Goal: Task Accomplishment & Management: Complete application form

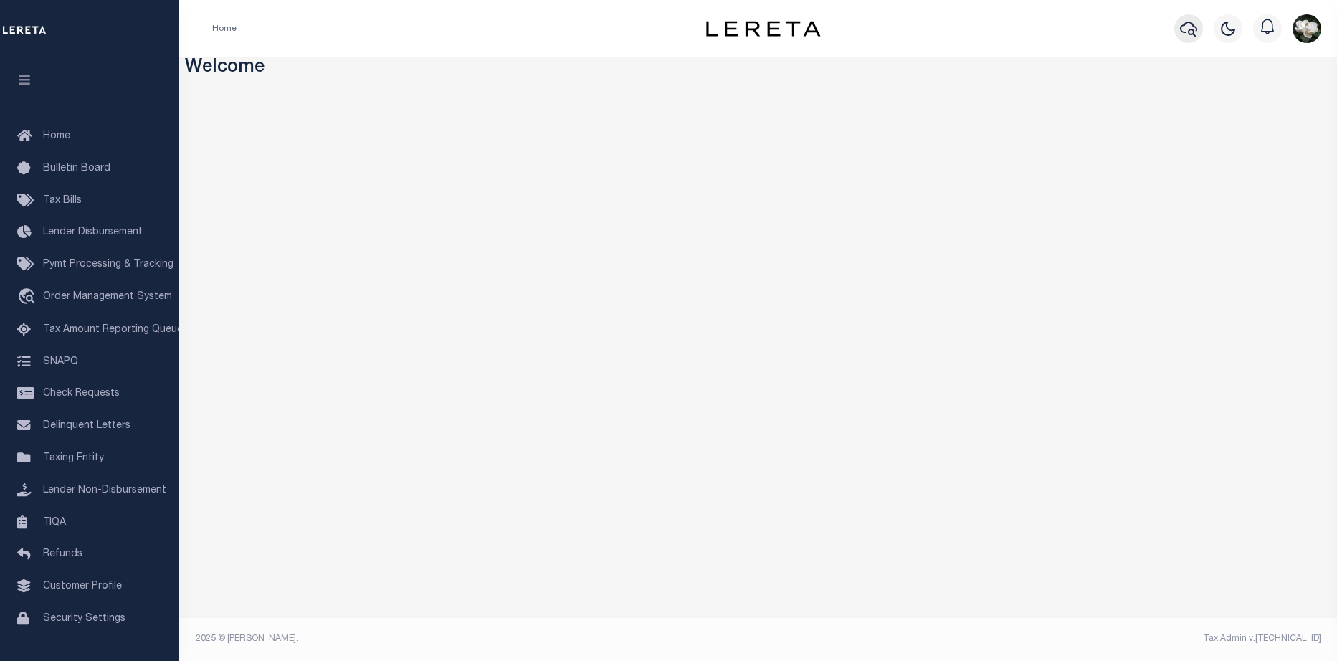
click at [1188, 34] on icon "button" at bounding box center [1188, 28] width 17 height 17
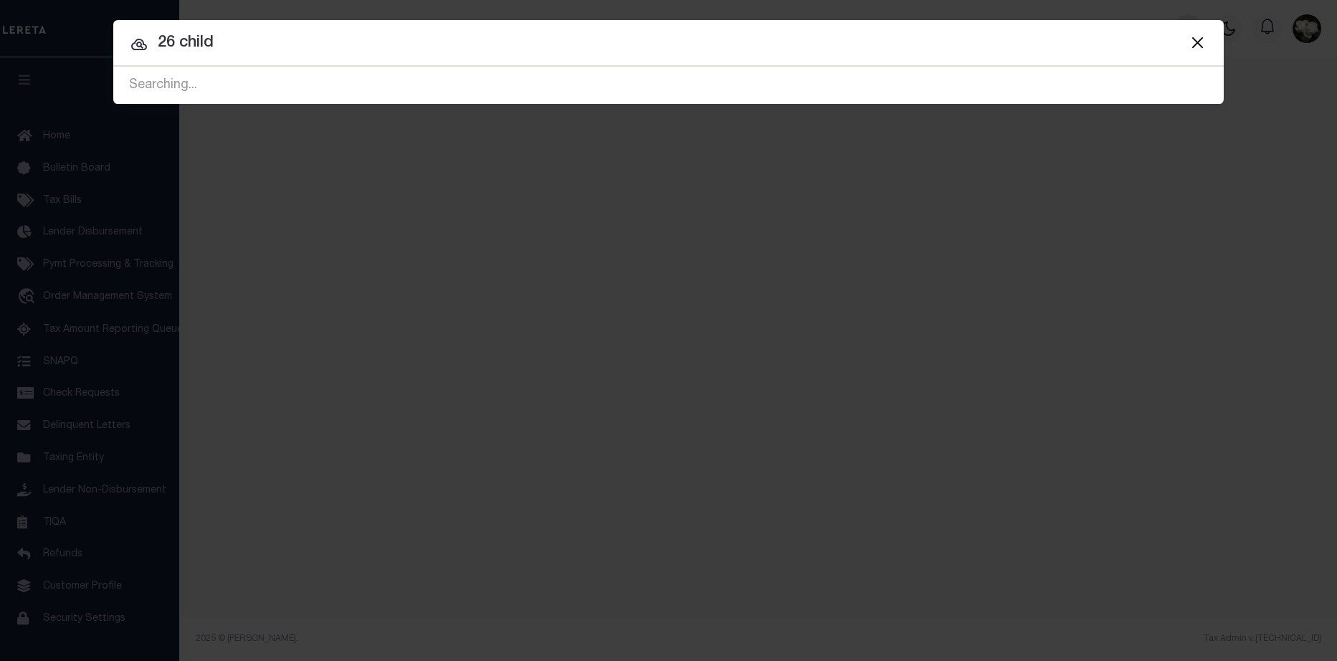
type input "26 child"
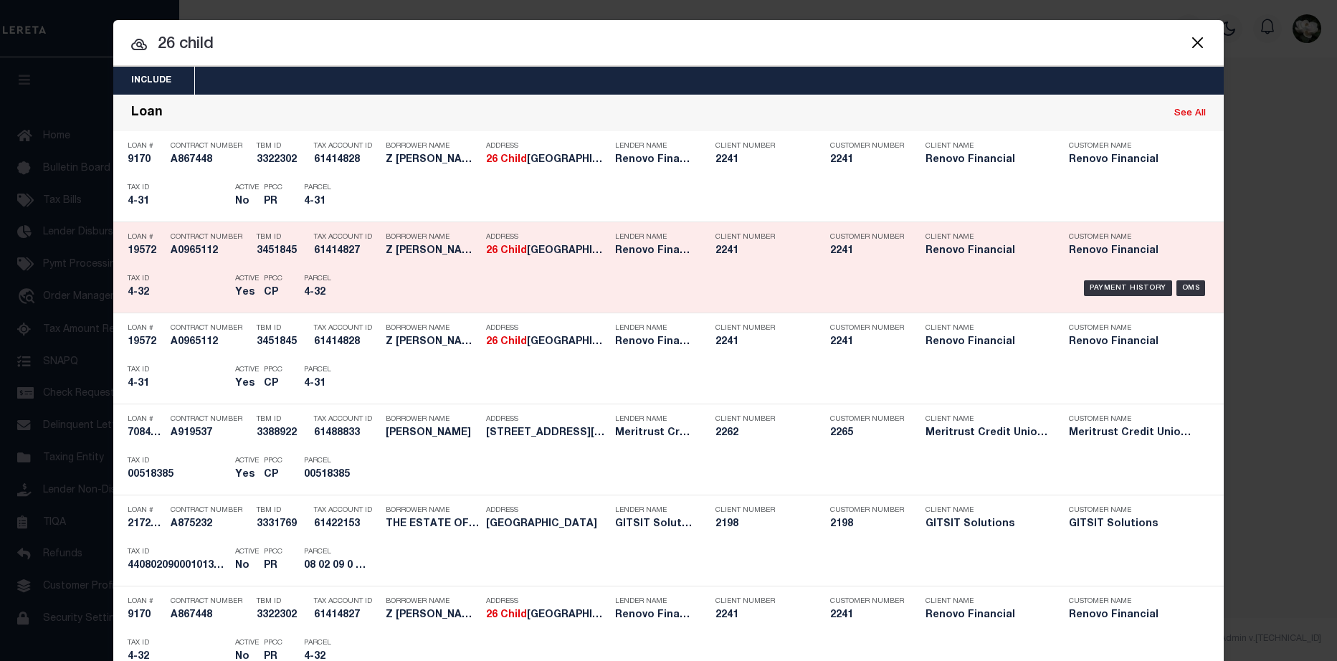
click at [915, 263] on div "Client Name Renovo Financial" at bounding box center [986, 247] width 143 height 42
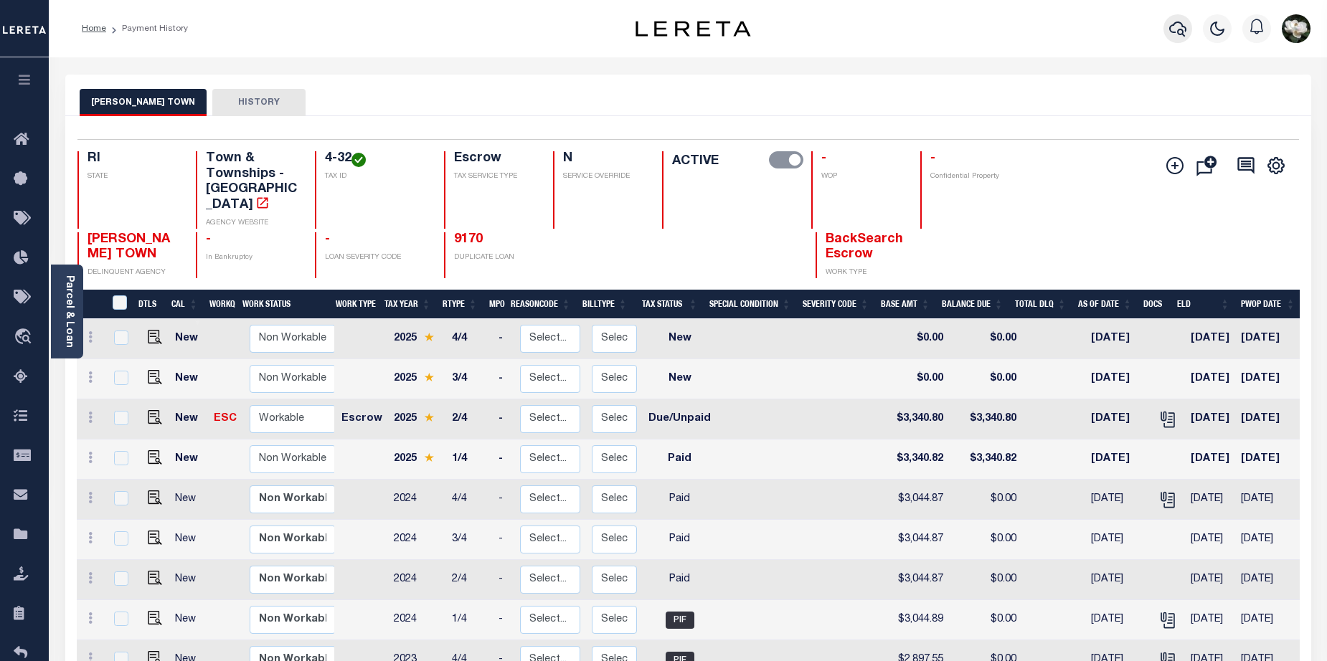
click at [1177, 25] on icon "button" at bounding box center [1177, 28] width 17 height 17
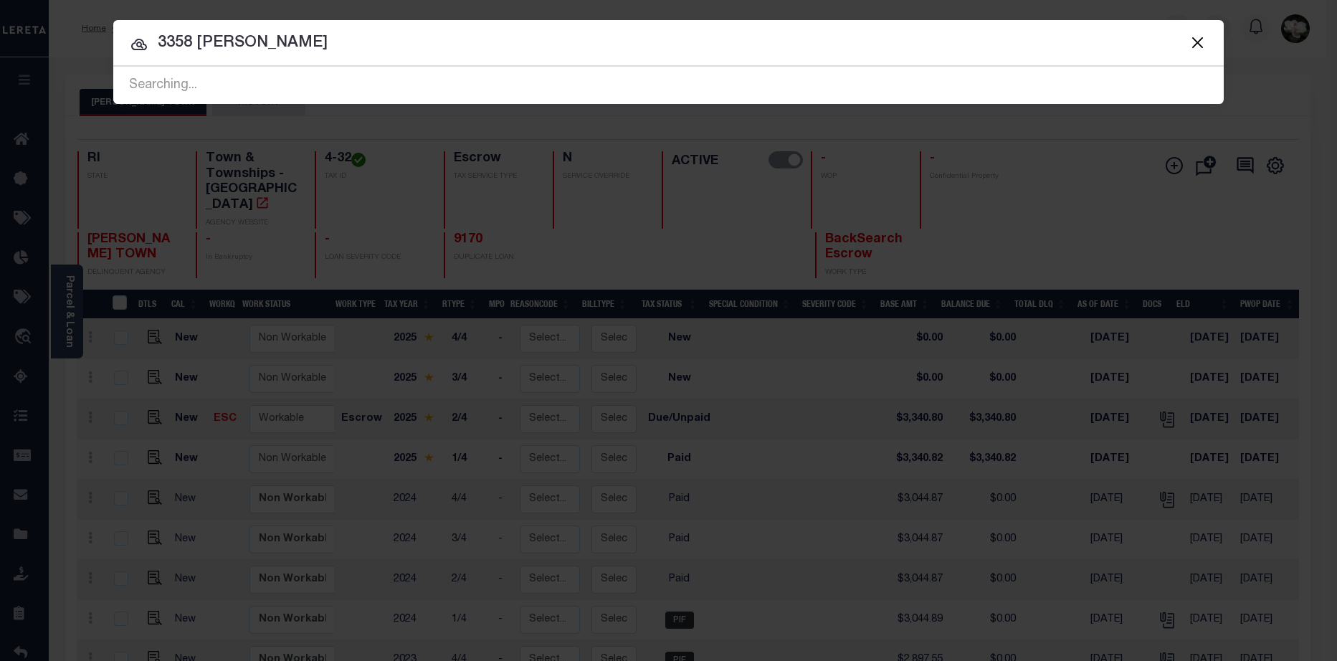
type input "3358 coy"
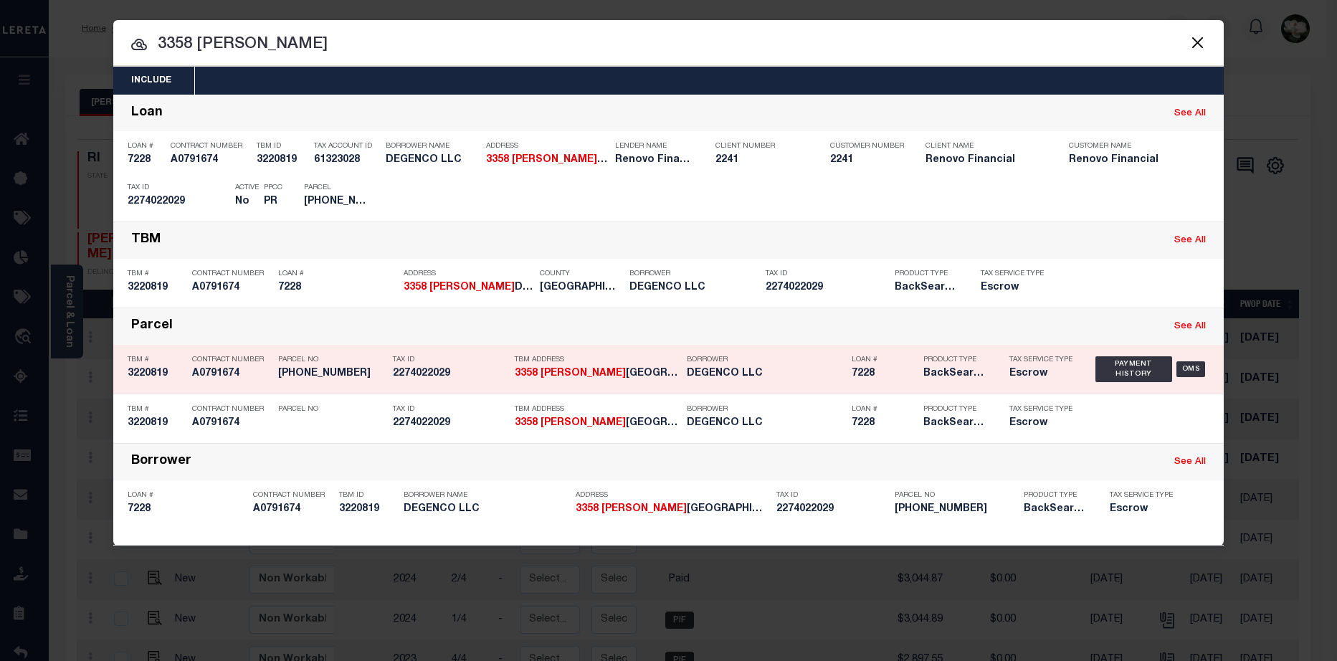
click at [750, 374] on h5 "DEGENCO LLC" at bounding box center [766, 374] width 158 height 12
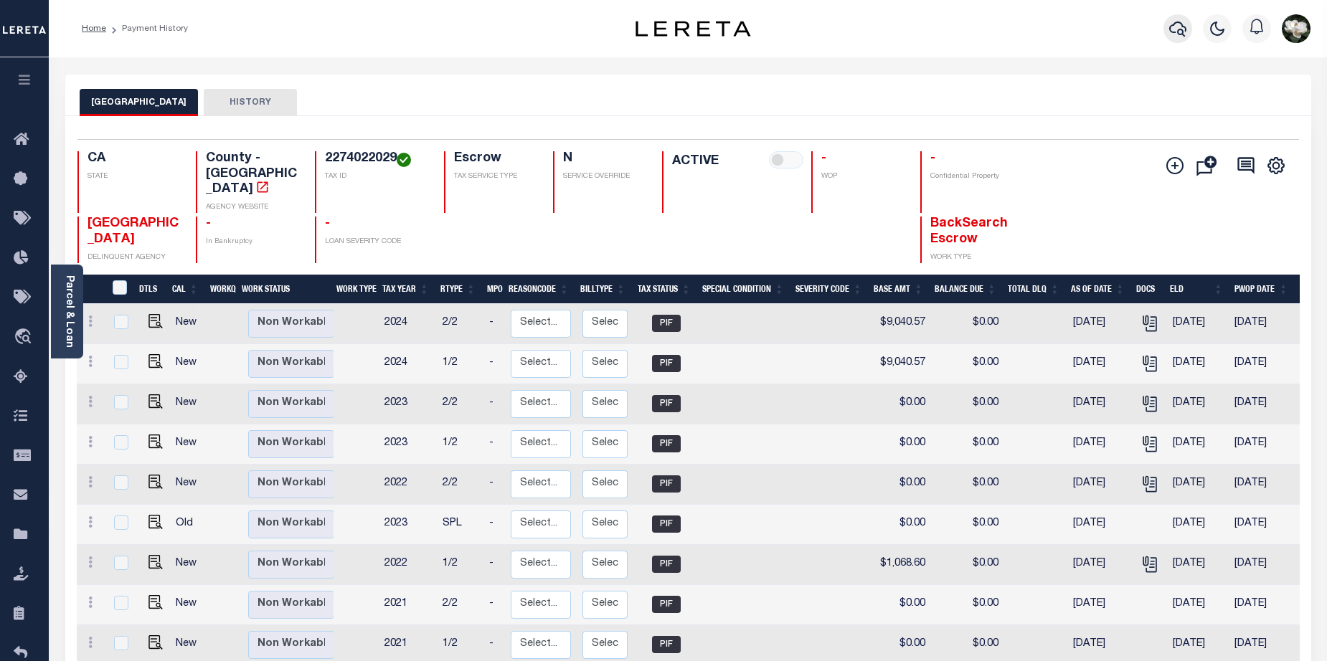
click at [1178, 23] on icon "button" at bounding box center [1177, 29] width 17 height 15
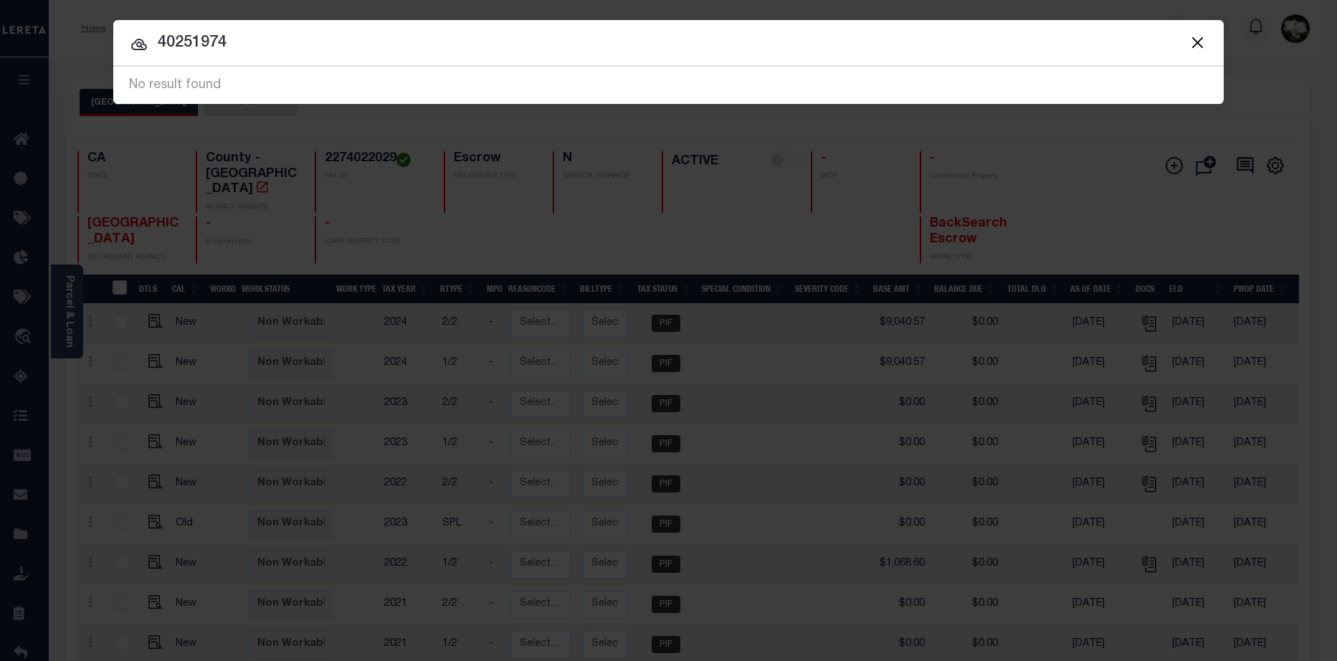
drag, startPoint x: 269, startPoint y: 49, endPoint x: 133, endPoint y: 40, distance: 136.5
click at [133, 67] on div "40251974 No result found" at bounding box center [668, 85] width 1111 height 37
type input "200,027.00-010.000"
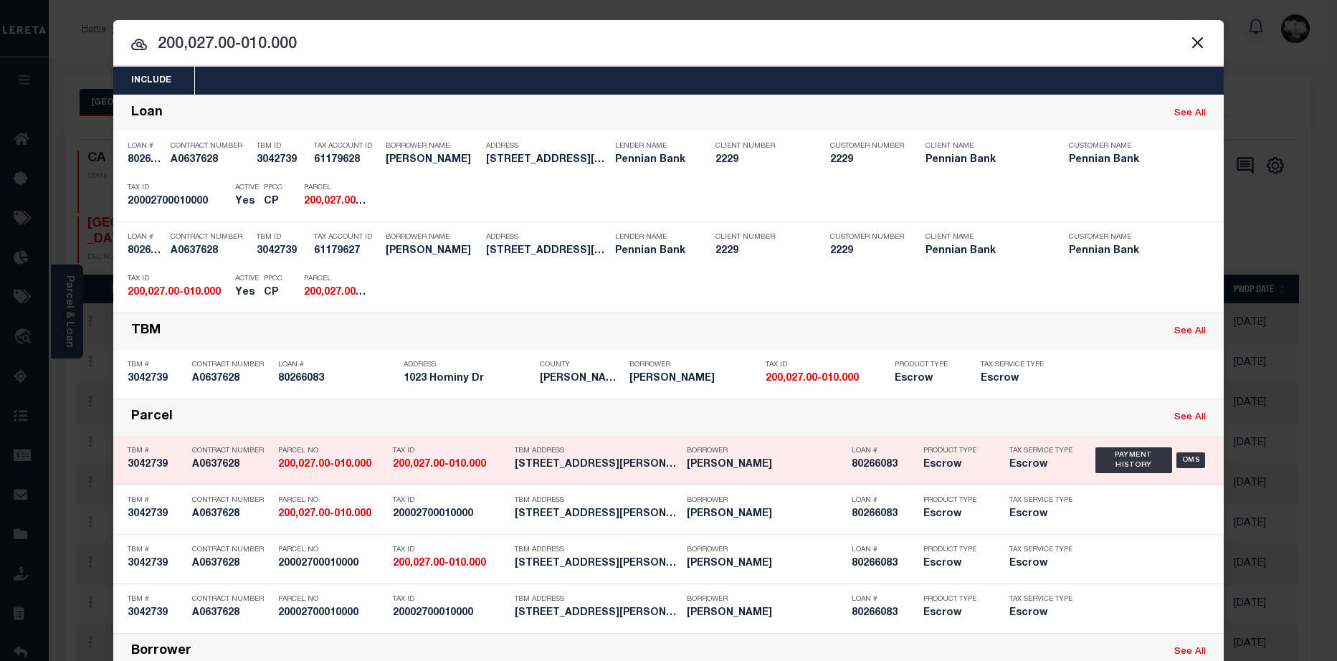
click at [586, 459] on div "TBM Address 1023 Hominy Dr Newport PA 17074" at bounding box center [597, 461] width 165 height 42
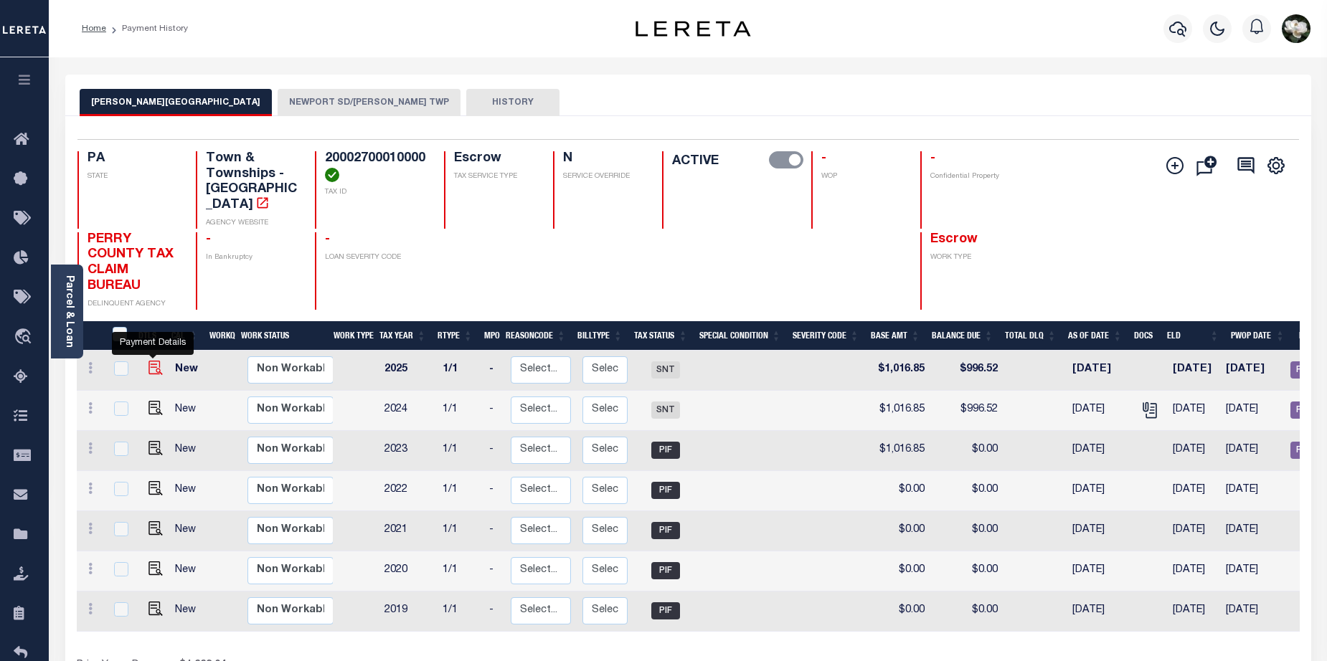
click at [151, 361] on img "" at bounding box center [155, 368] width 14 height 14
checkbox input "true"
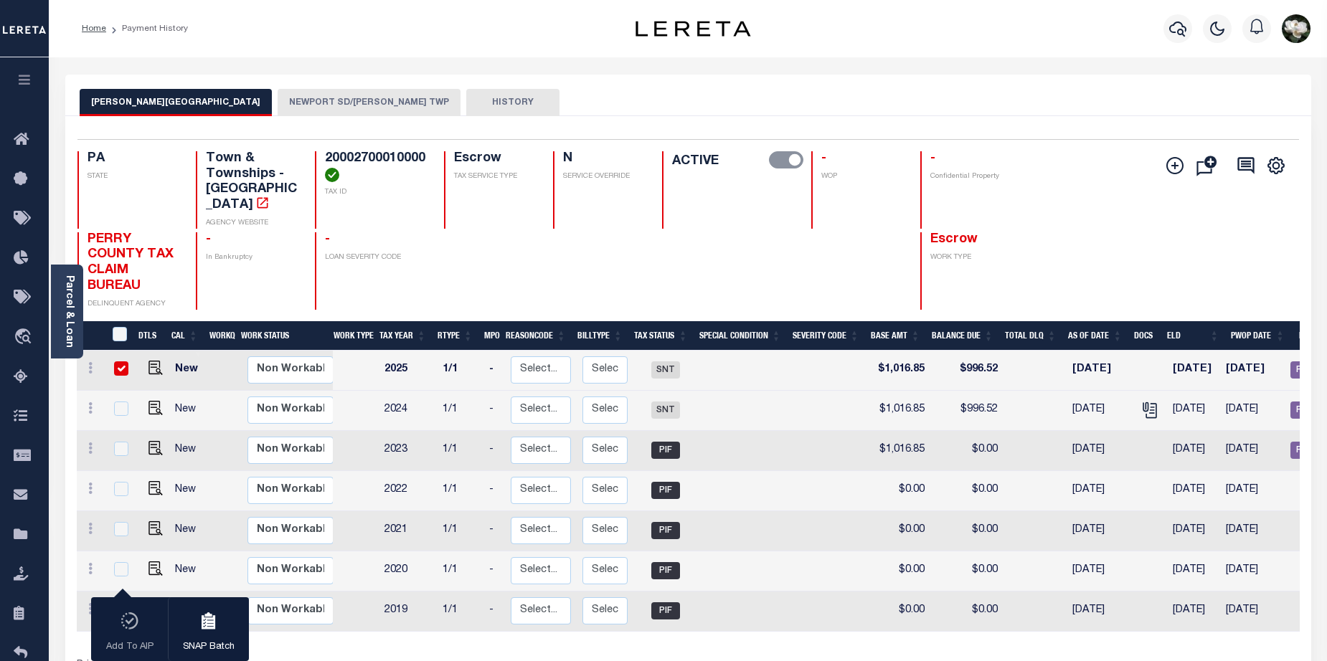
click at [278, 102] on button "NEWPORT SD/[PERSON_NAME] TWP" at bounding box center [369, 102] width 183 height 27
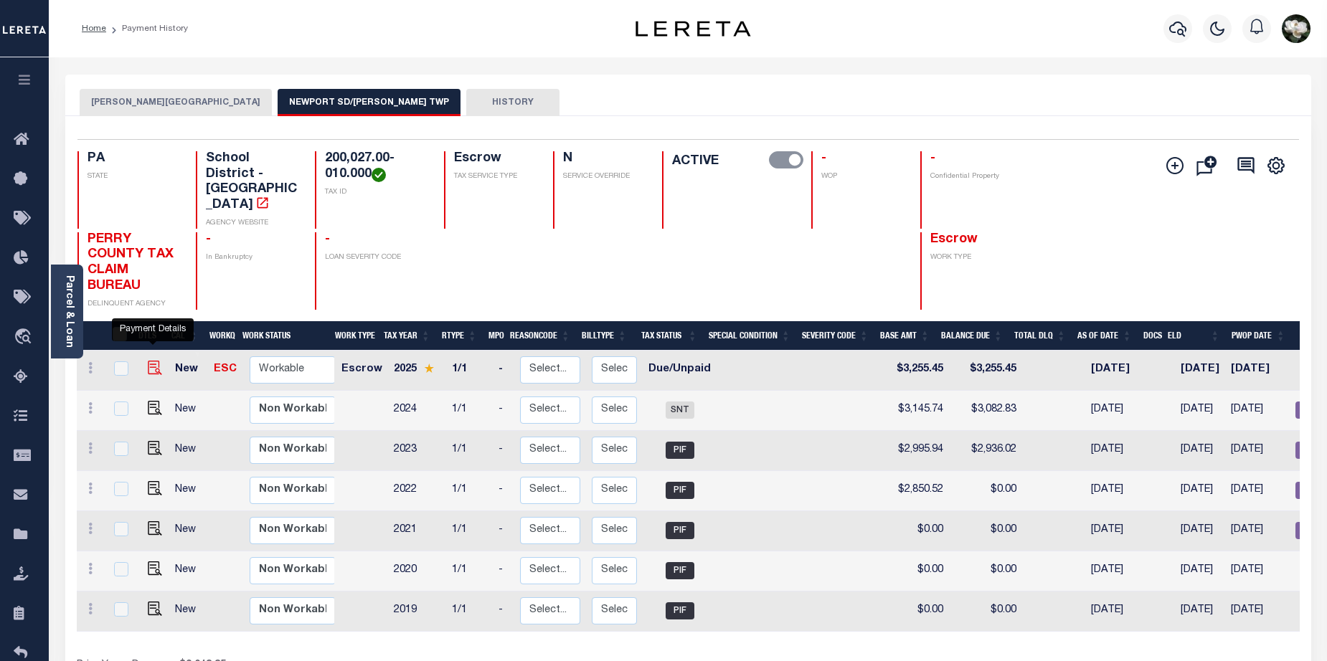
click at [154, 361] on img "" at bounding box center [155, 368] width 14 height 14
checkbox input "true"
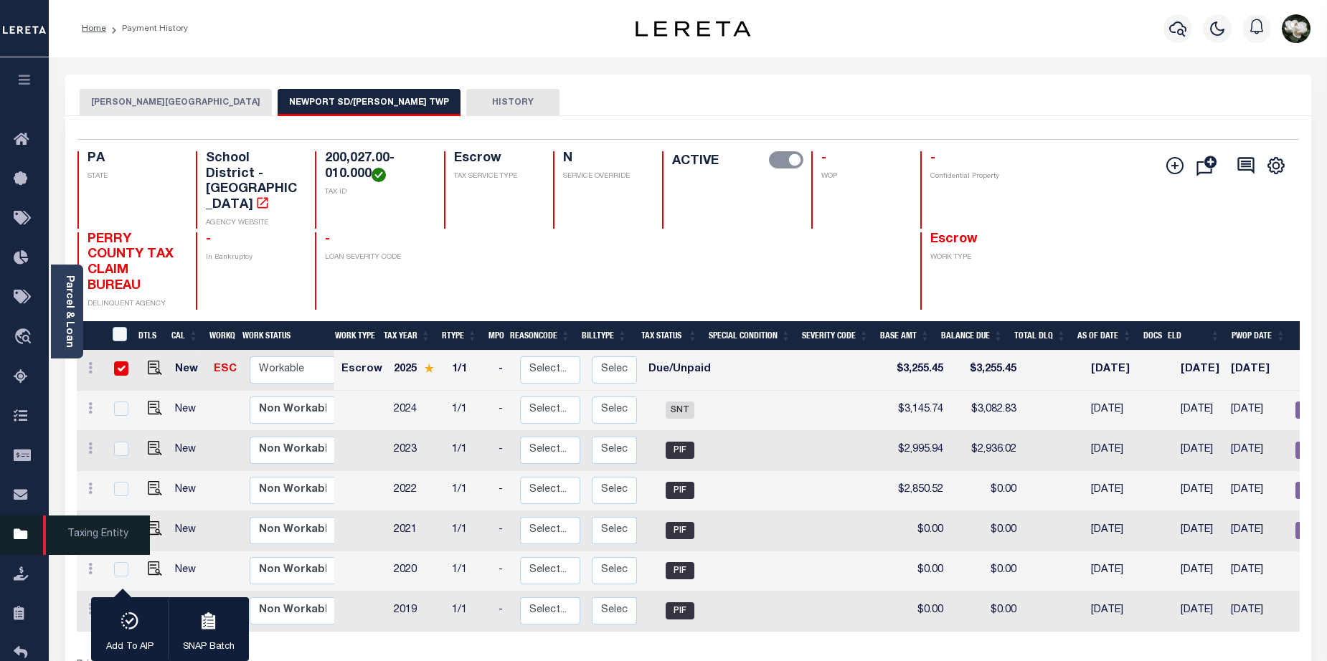
click at [28, 541] on icon at bounding box center [25, 535] width 23 height 18
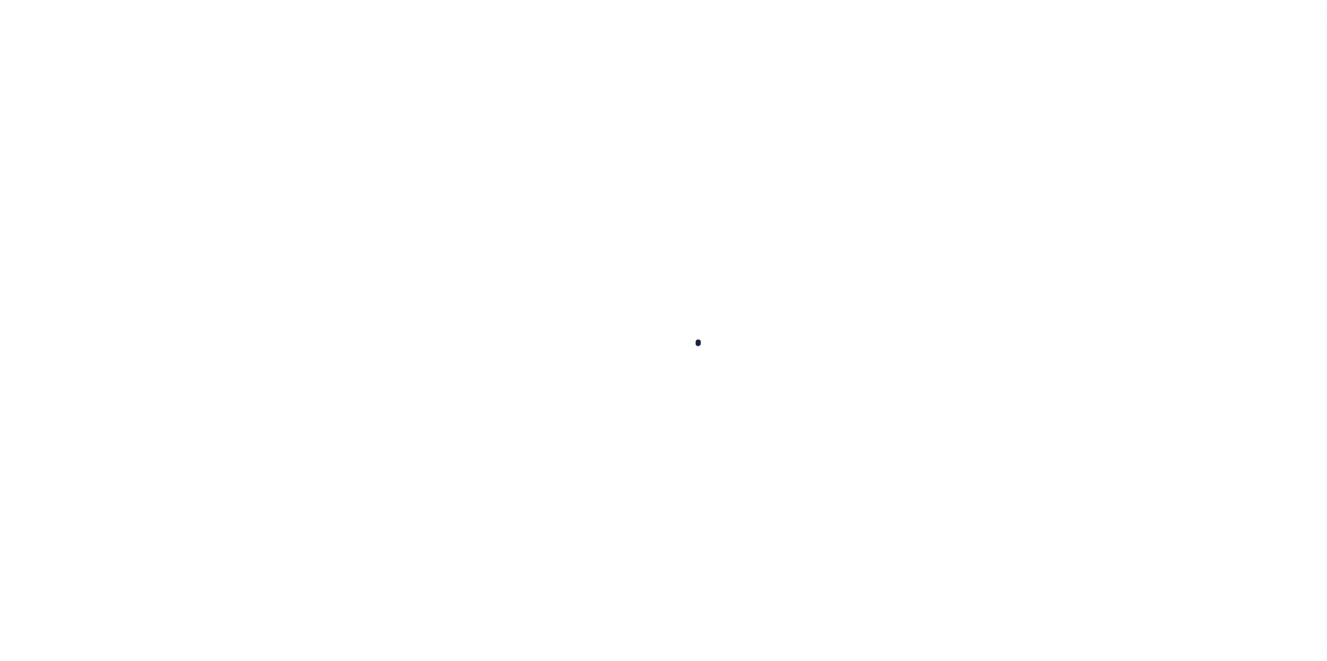
checkbox input "false"
type input "674"
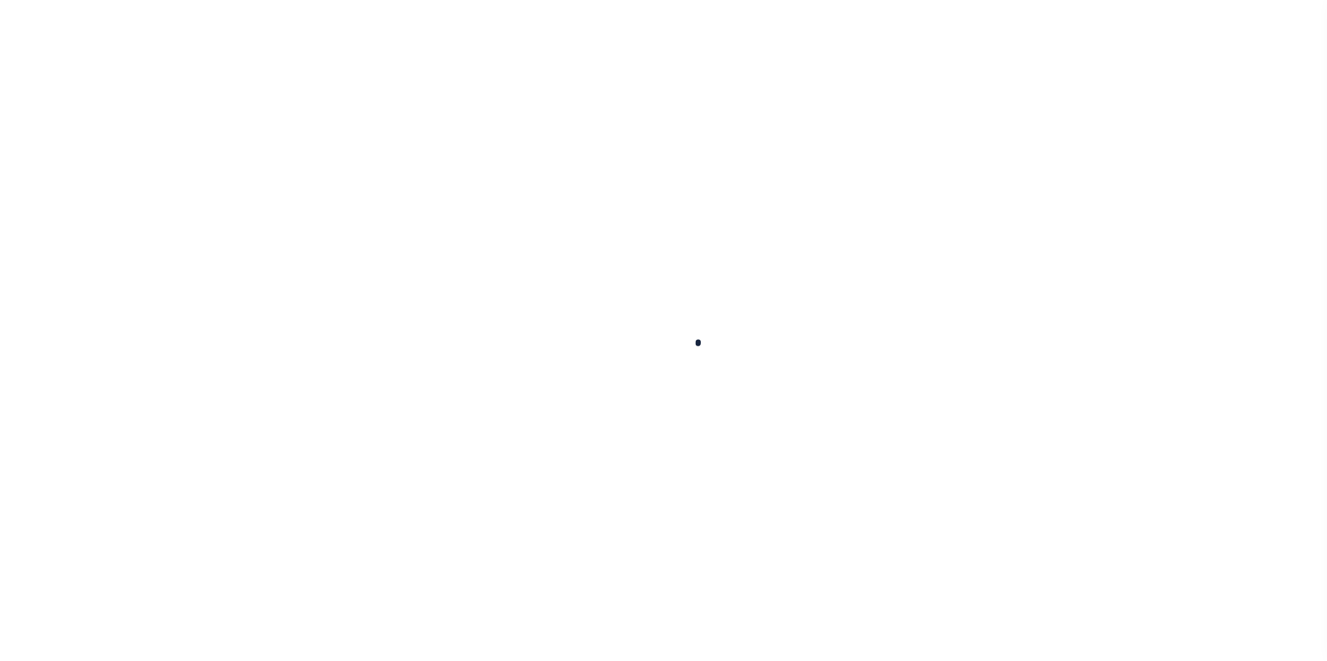
type input "[DATE]"
type input "$1,016.85"
type input "$996.52"
select select "SNT"
select select "DUE"
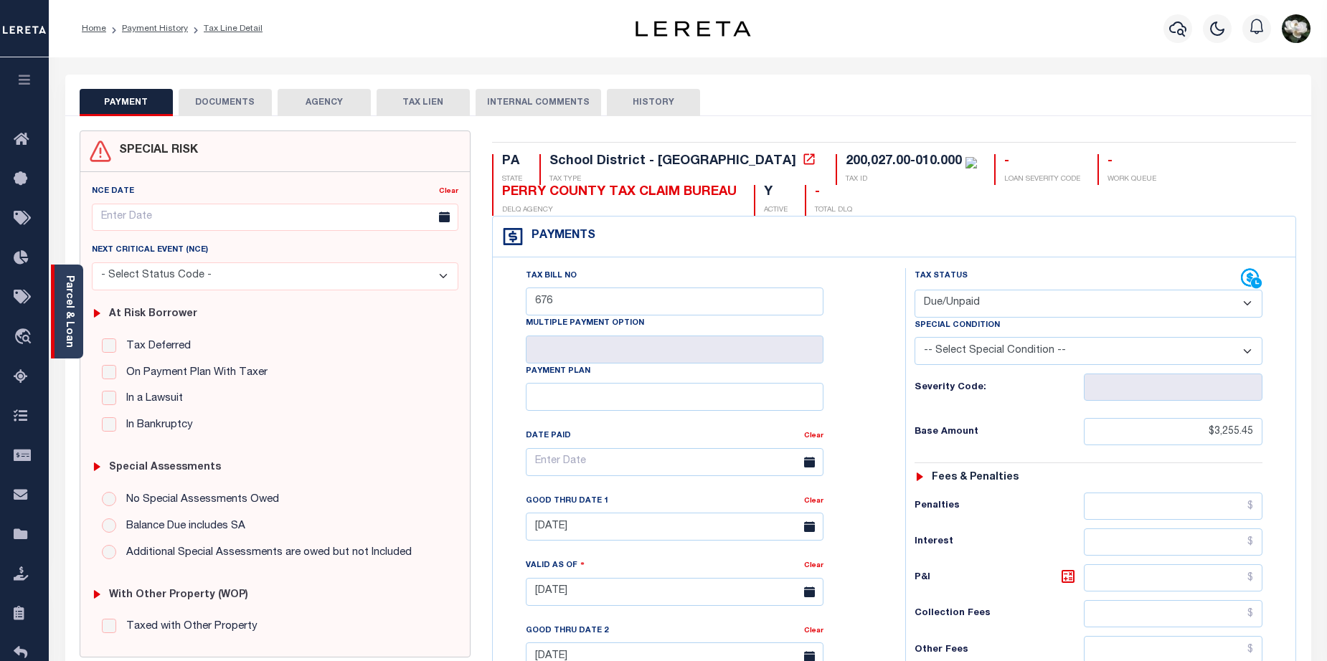
click at [68, 293] on link "Parcel & Loan" at bounding box center [69, 311] width 10 height 72
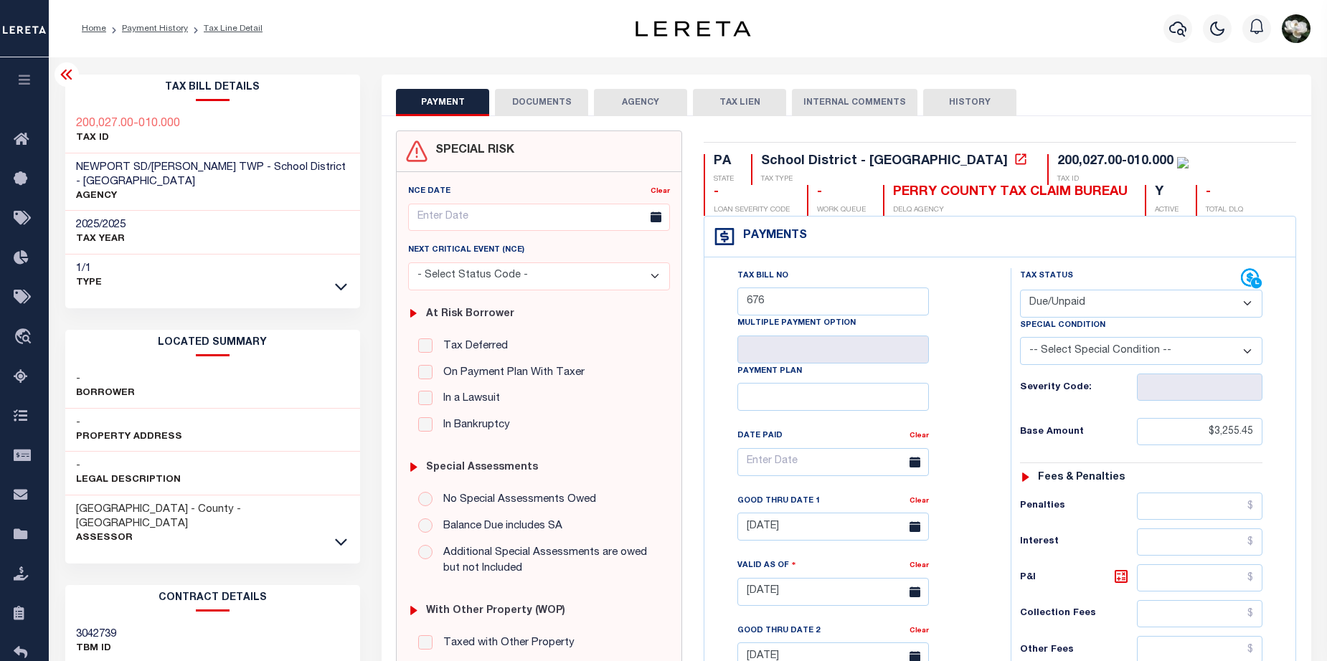
click at [638, 95] on button "AGENCY" at bounding box center [640, 102] width 93 height 27
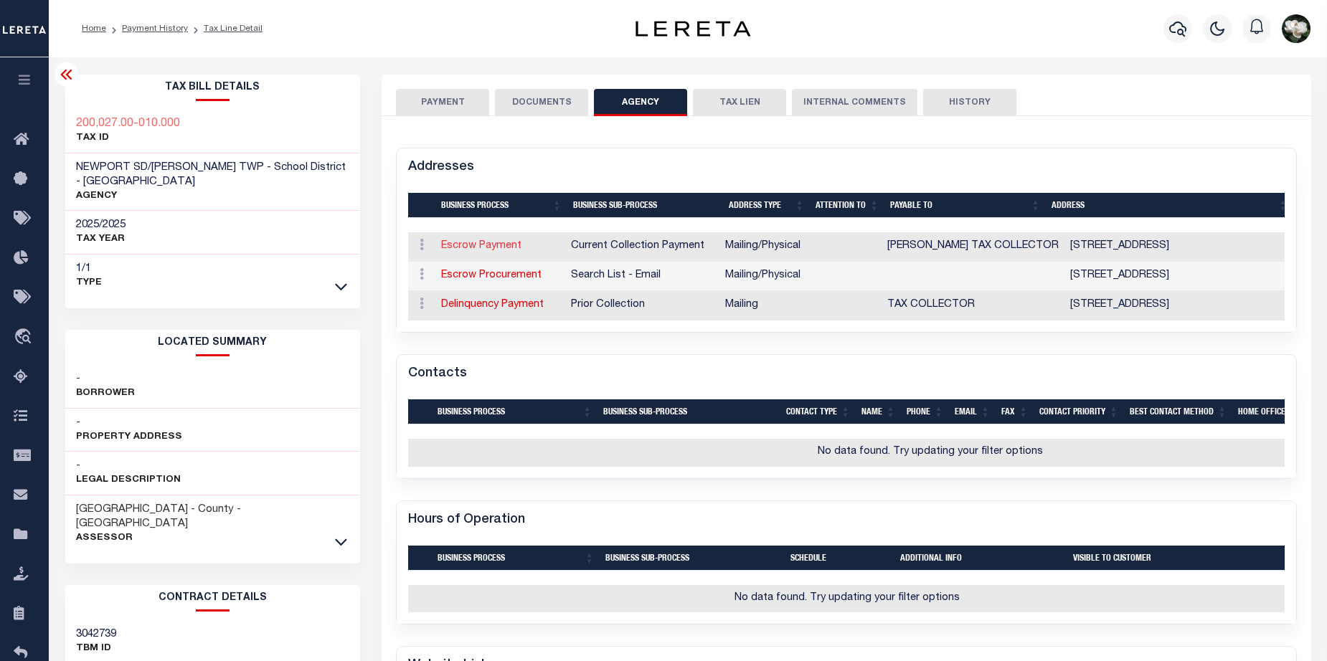
click at [466, 242] on link "Escrow Payment" at bounding box center [481, 246] width 80 height 10
select select "1"
checkbox input "false"
type input "[STREET_ADDRESS]"
type input "[GEOGRAPHIC_DATA]"
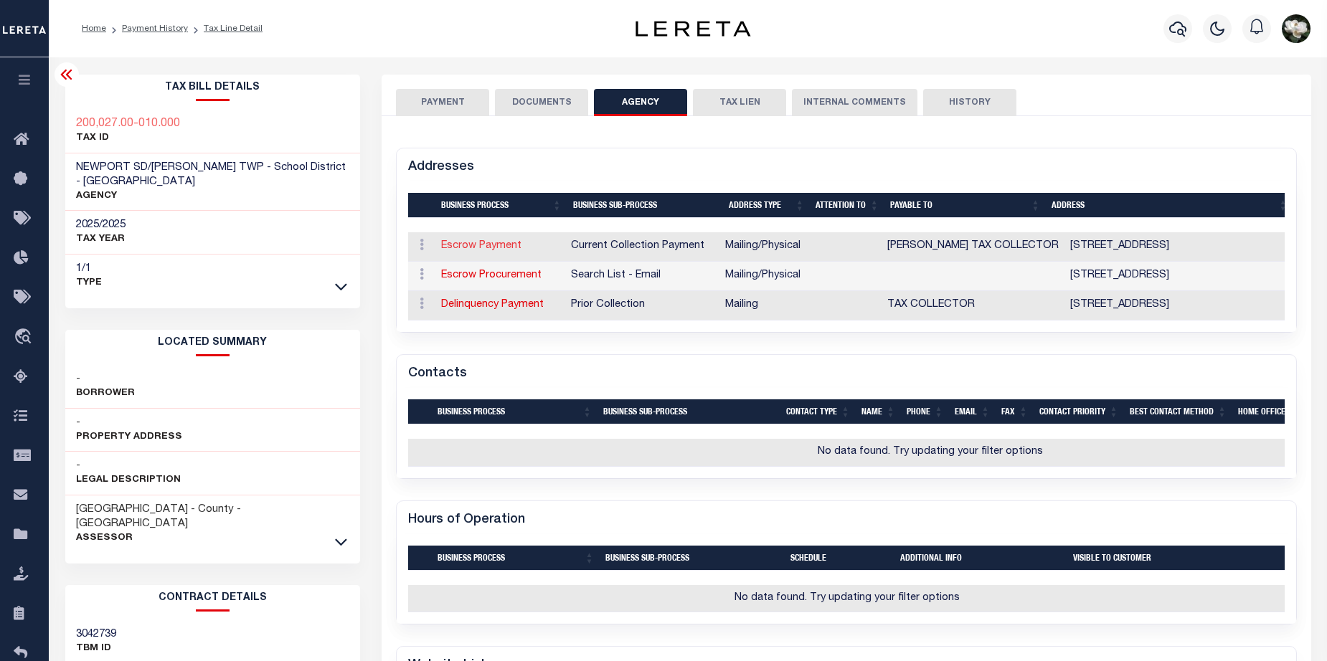
select select "PA"
type input "17074"
select select "5"
checkbox input "true"
type input "[PERSON_NAME] TAX COLLECTOR"
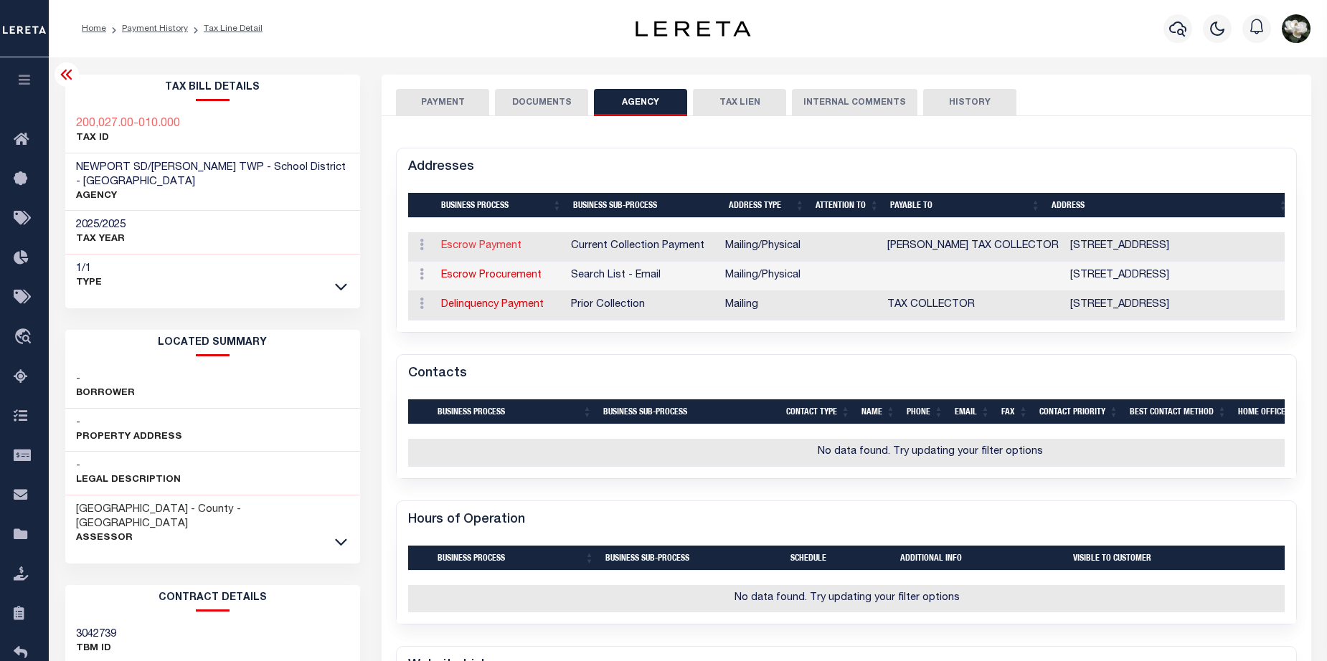
select select "11"
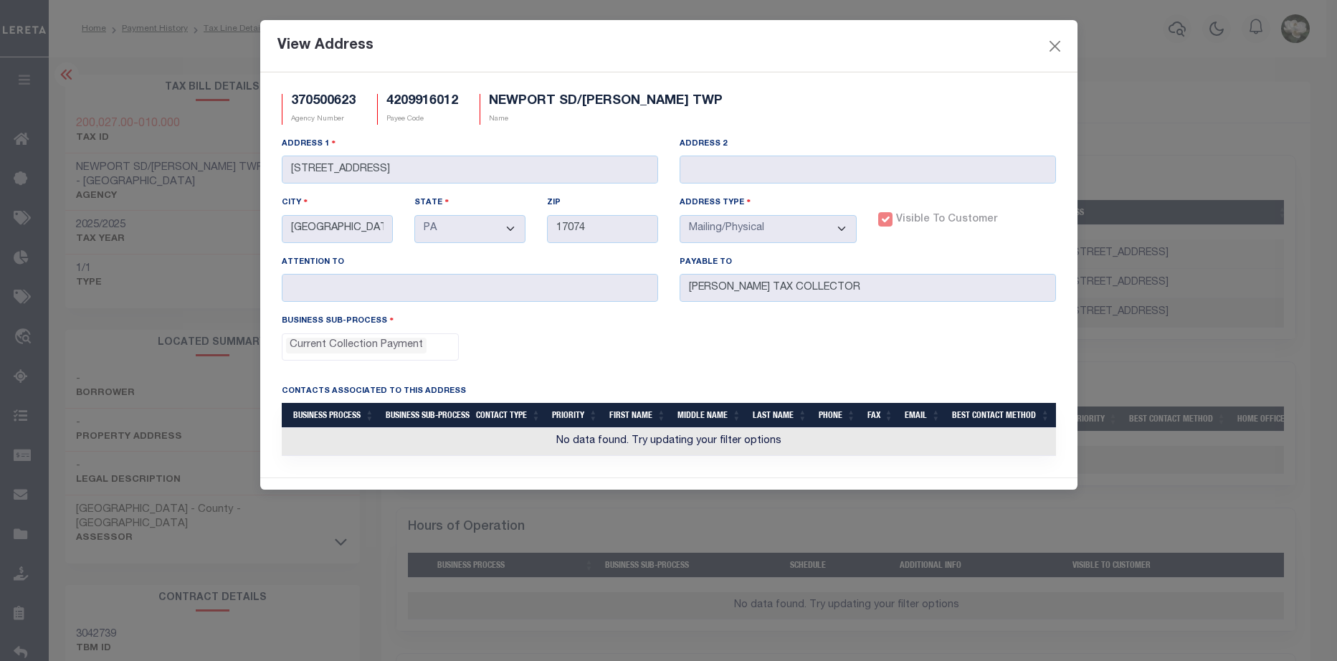
click at [358, 99] on div "370500623 Agency Number" at bounding box center [318, 109] width 95 height 31
drag, startPoint x: 358, startPoint y: 100, endPoint x: 293, endPoint y: 101, distance: 65.3
click at [293, 101] on div "370500623 Agency Number" at bounding box center [318, 109] width 95 height 31
drag, startPoint x: 293, startPoint y: 101, endPoint x: 317, endPoint y: 103, distance: 24.5
copy h5 "370500623"
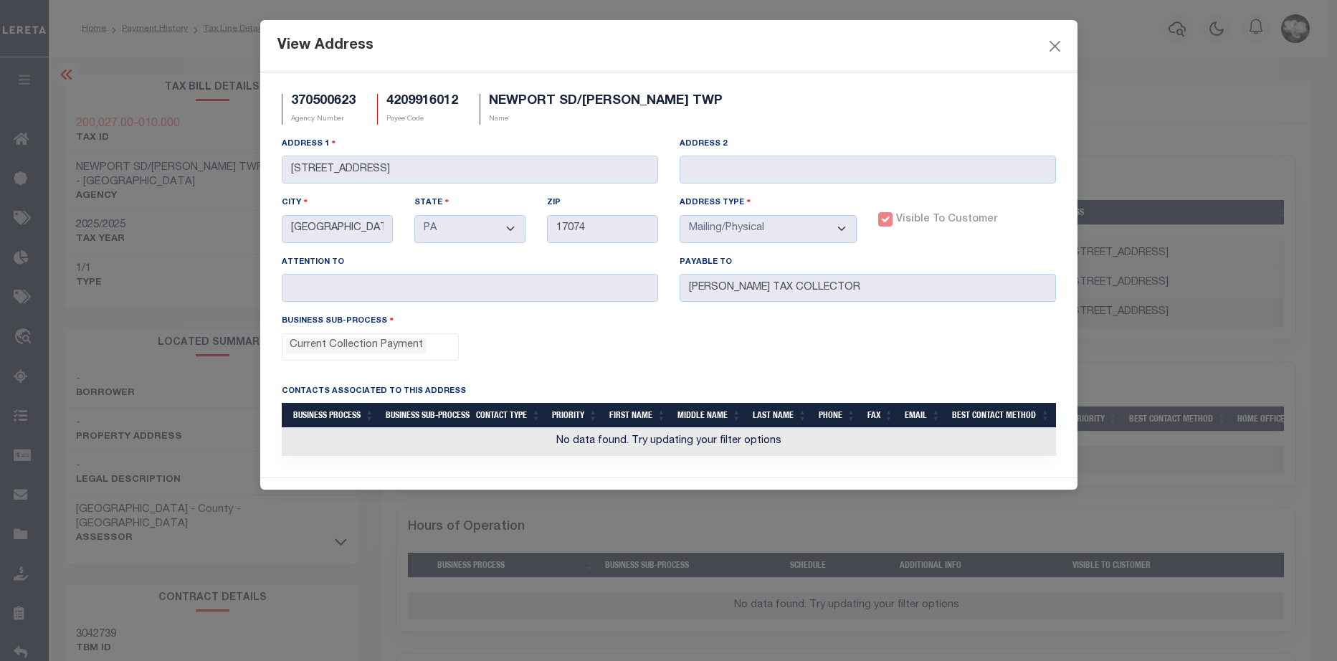
click at [19, 530] on div "View Address 370500623 Agency Number 4209916012 Payee Code NEWPORT SD/[PERSON_N…" at bounding box center [668, 330] width 1337 height 661
click at [19, 539] on div "View Address 370500623 Agency Number 4209916012 Payee Code NEWPORT SD/[PERSON_N…" at bounding box center [668, 330] width 1337 height 661
click at [1057, 49] on button "Close" at bounding box center [1055, 46] width 19 height 19
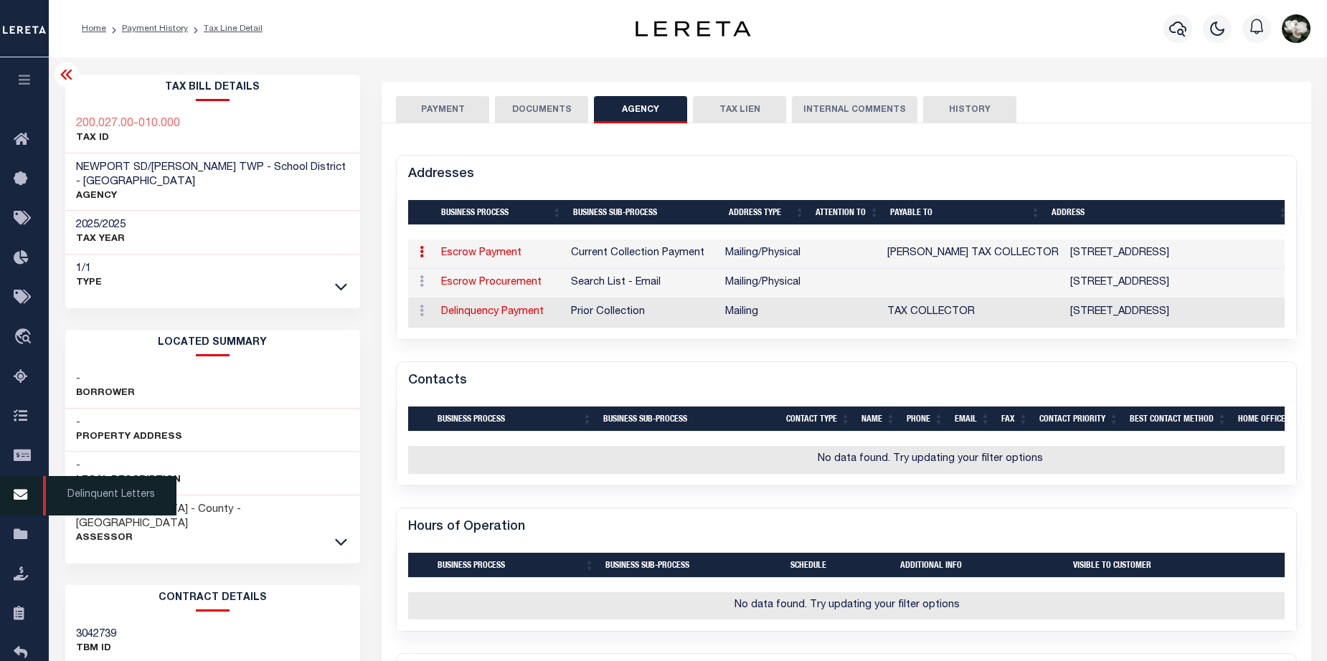
drag, startPoint x: 25, startPoint y: 496, endPoint x: 42, endPoint y: 495, distance: 16.5
click at [24, 496] on icon at bounding box center [25, 496] width 23 height 18
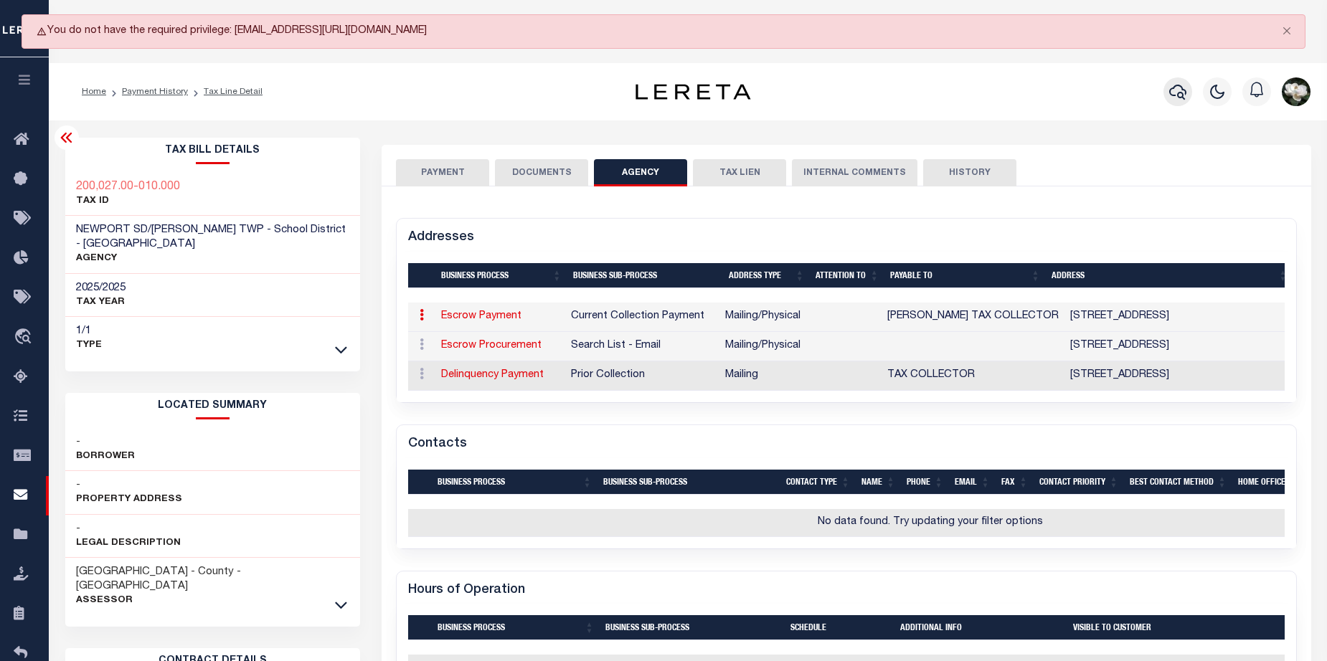
click at [1169, 96] on icon "button" at bounding box center [1177, 91] width 17 height 17
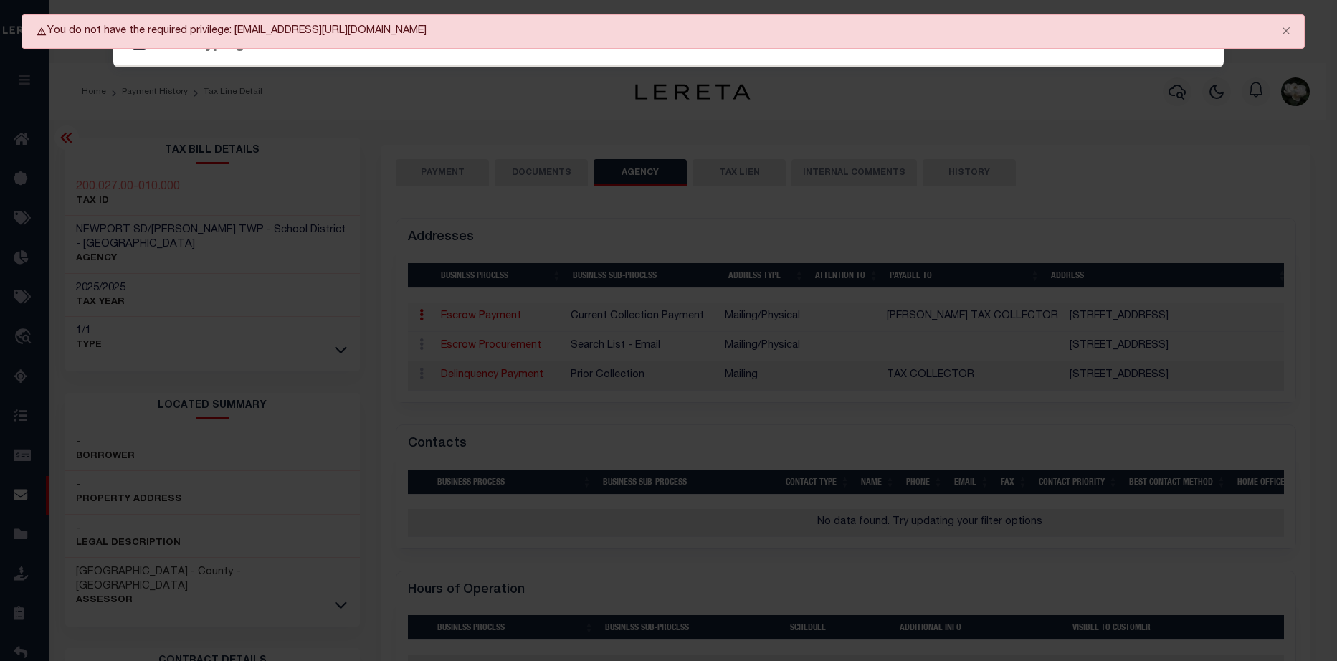
click at [19, 539] on div "Include Loans TBM Customers Borrowers Payments (Lender Non-Disb) Payments (Lend…" at bounding box center [668, 330] width 1337 height 661
click at [1291, 27] on button "Close" at bounding box center [1287, 31] width 36 height 32
